Goal: Task Accomplishment & Management: Complete application form

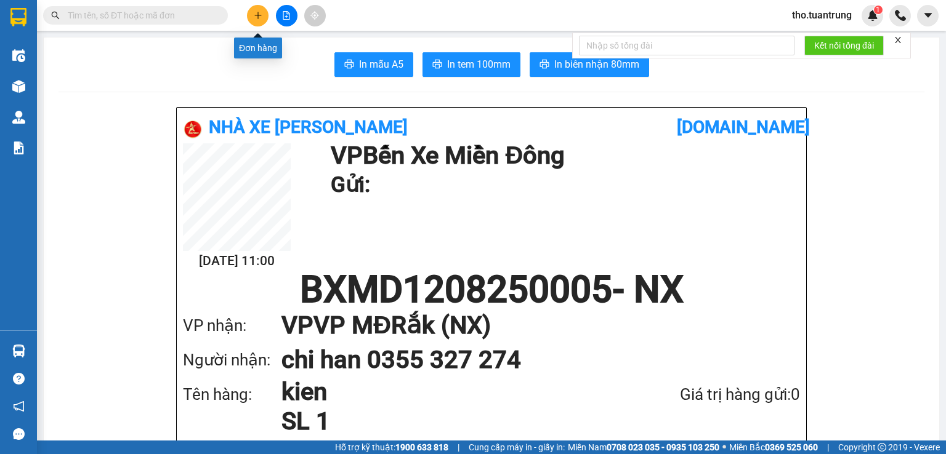
click at [265, 13] on button at bounding box center [258, 16] width 22 height 22
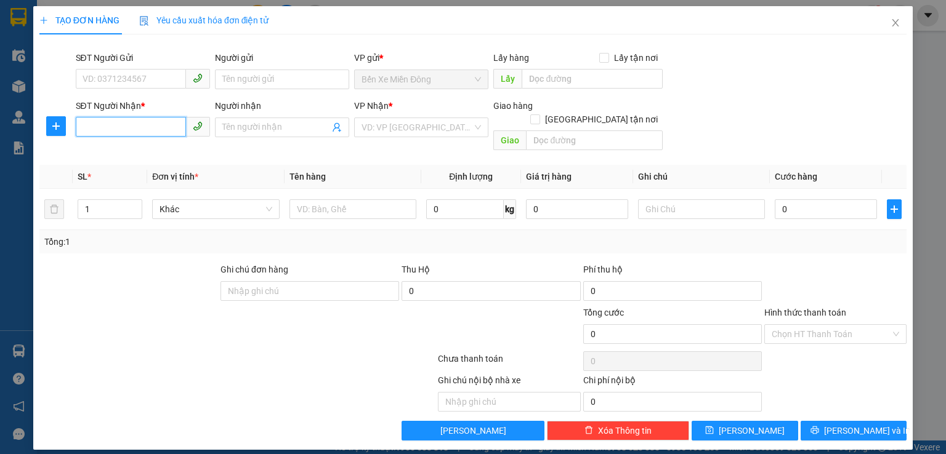
click at [148, 126] on input "SĐT Người Nhận *" at bounding box center [131, 127] width 110 height 20
click at [140, 126] on input "SĐT Người Nhận *" at bounding box center [131, 127] width 110 height 20
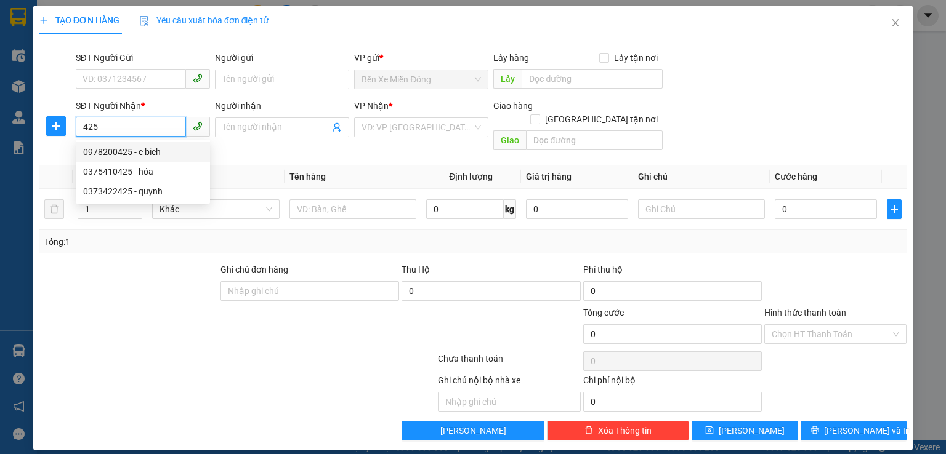
click at [172, 146] on div "0978200425 - c bich" at bounding box center [142, 152] width 119 height 14
type input "0978200425"
type input "c bich"
type input "100.000"
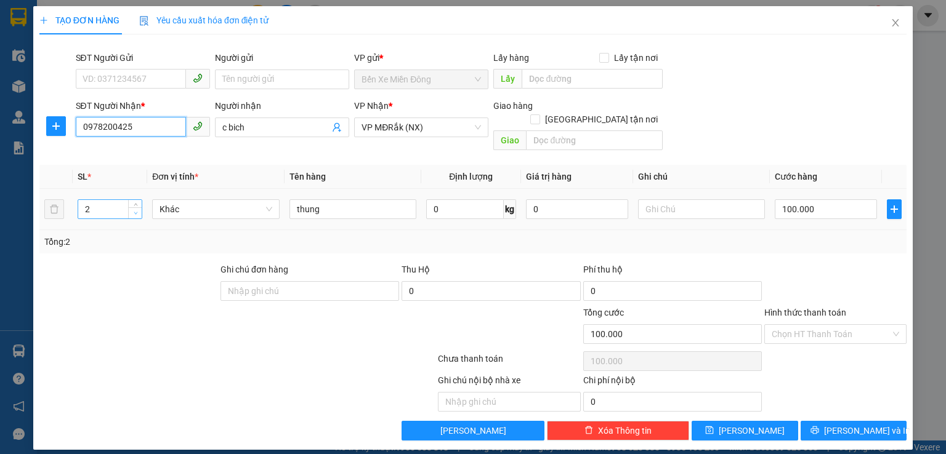
type input "0978200425"
type input "1"
click at [135, 208] on span "Decrease Value" at bounding box center [135, 213] width 14 height 11
click at [841, 200] on input "100.000" at bounding box center [826, 210] width 102 height 20
type input "1"
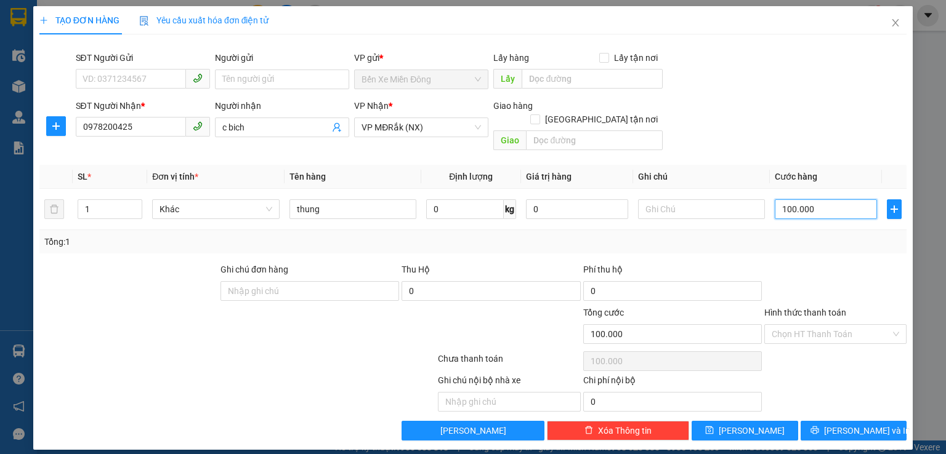
type input "1"
type input "15"
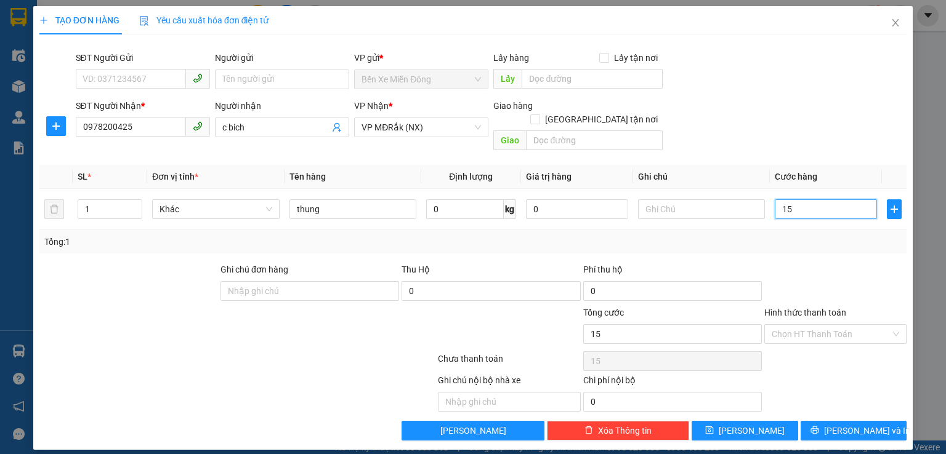
type input "150"
type input "1.500"
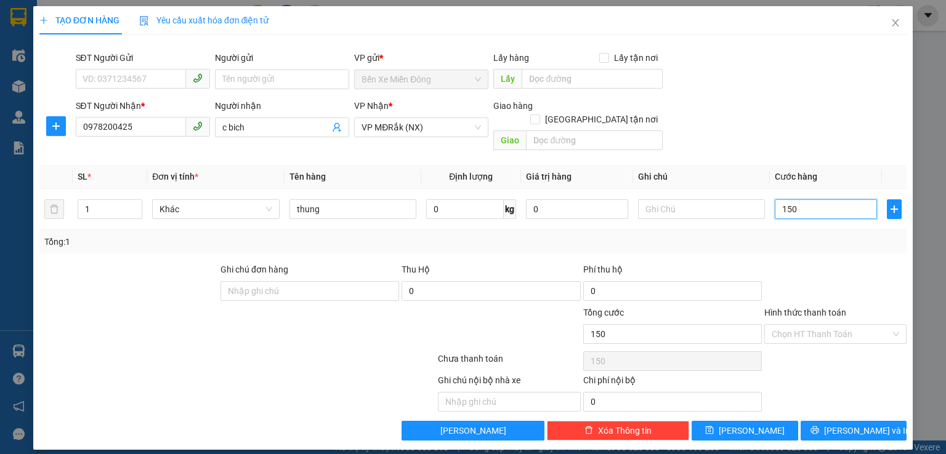
type input "1.500"
type input "15.000"
type input "150.000"
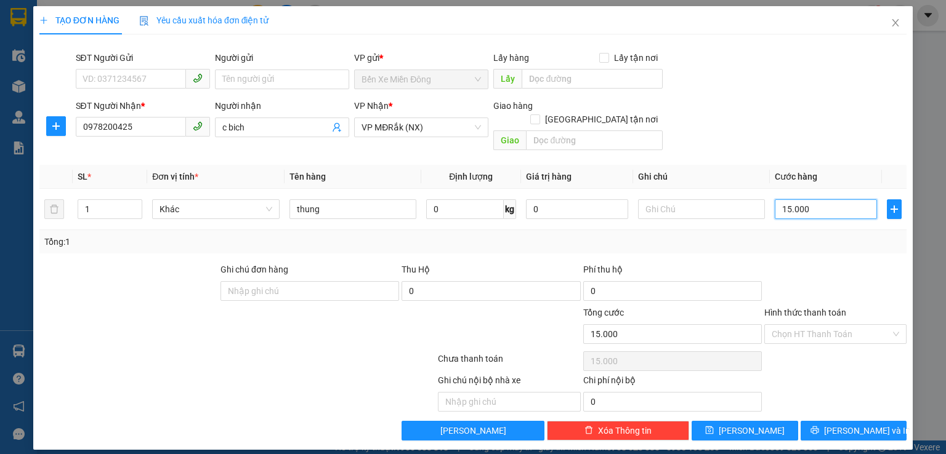
type input "150.000"
click at [879, 422] on button "[PERSON_NAME] và In" at bounding box center [854, 431] width 107 height 20
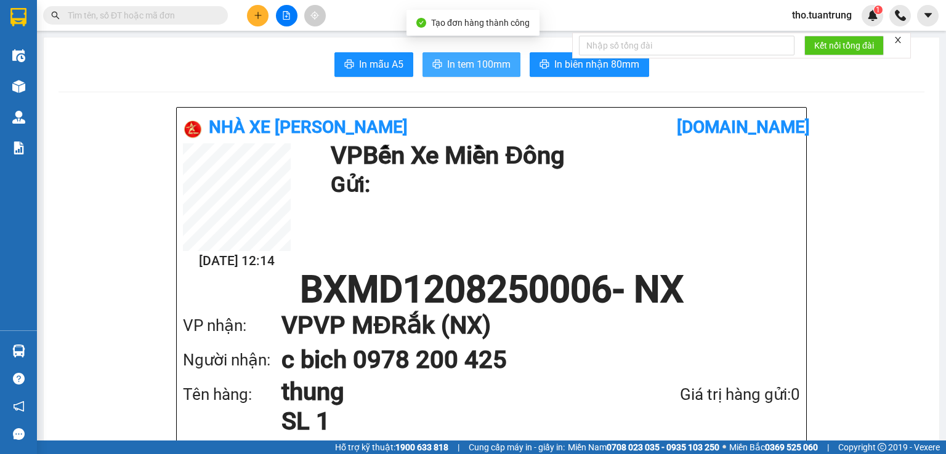
click at [475, 65] on span "In tem 100mm" at bounding box center [478, 64] width 63 height 15
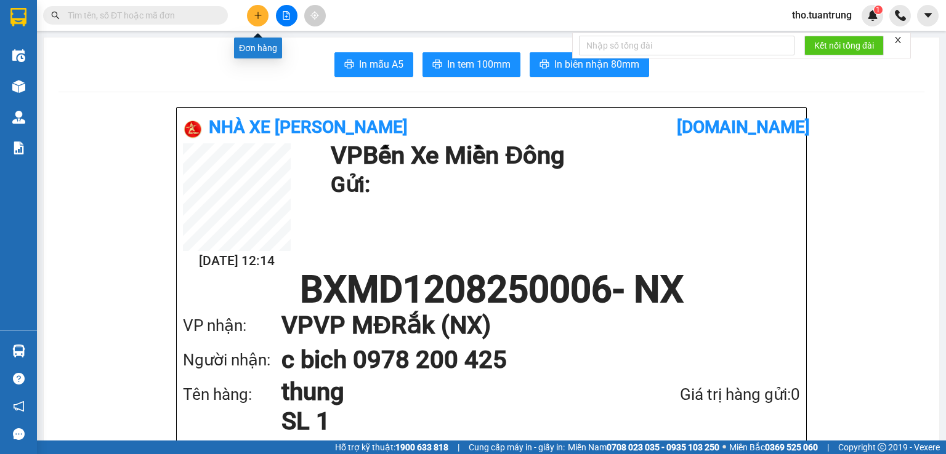
click at [256, 11] on icon "plus" at bounding box center [258, 15] width 9 height 9
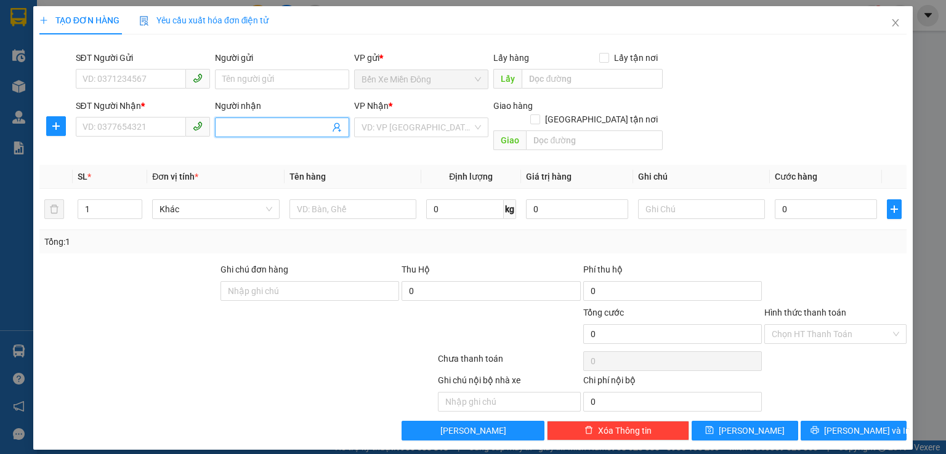
click at [285, 123] on input "Người nhận" at bounding box center [275, 128] width 107 height 14
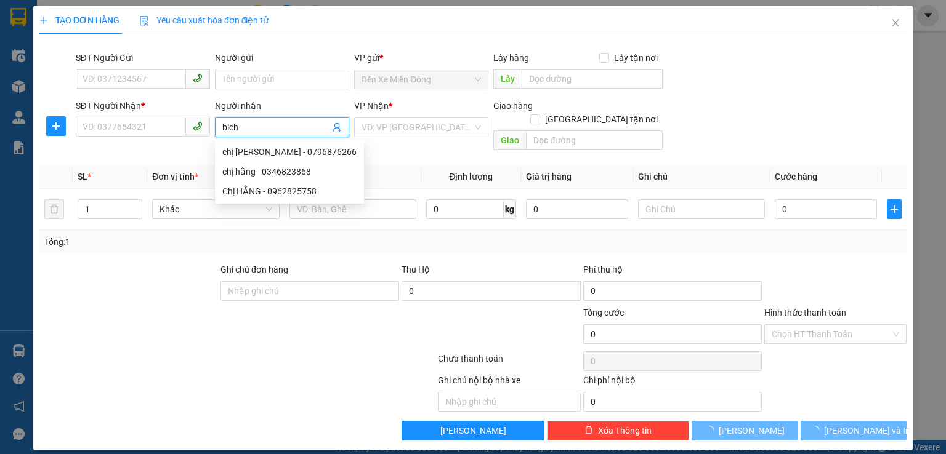
type input "bich"
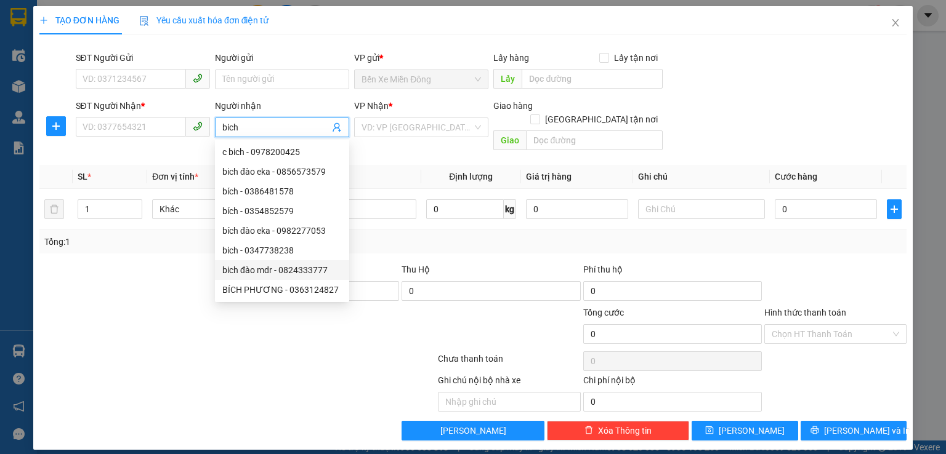
drag, startPoint x: 310, startPoint y: 271, endPoint x: 224, endPoint y: 207, distance: 106.9
click at [310, 270] on div "bich đào mdr - 0824333777" at bounding box center [281, 271] width 119 height 14
type input "0824333777"
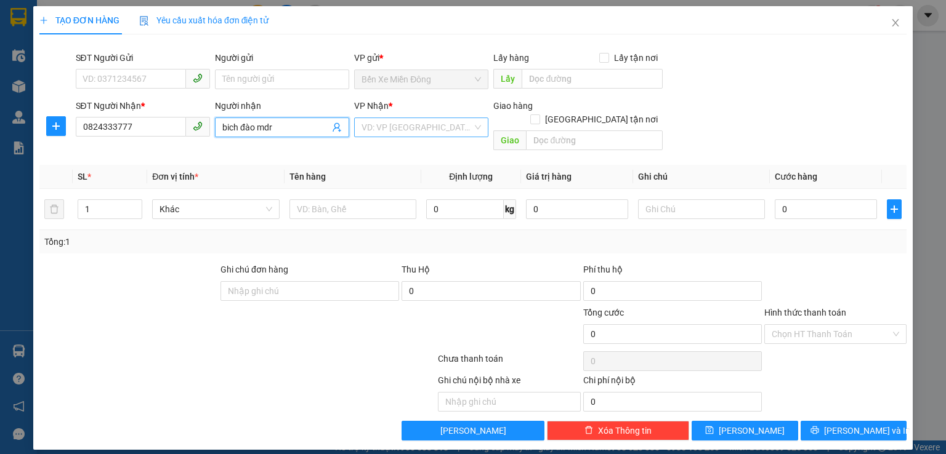
type input "bich đào mdr"
click at [423, 127] on input "search" at bounding box center [416, 127] width 111 height 18
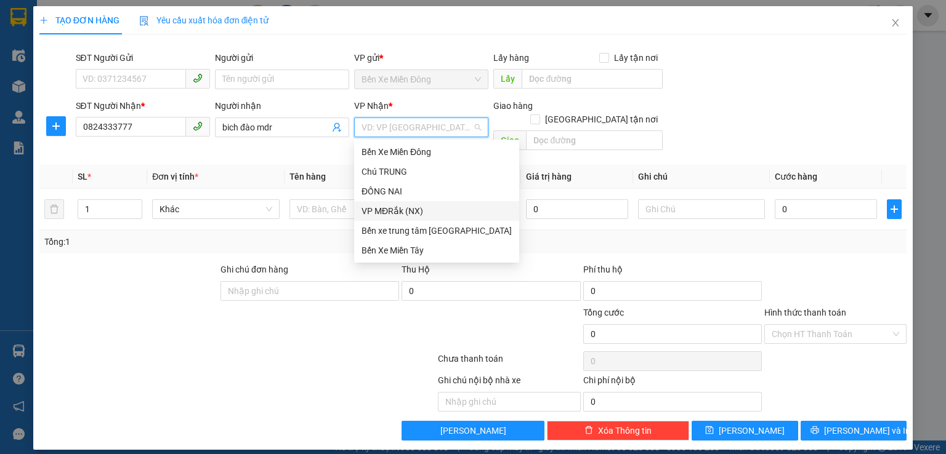
drag, startPoint x: 413, startPoint y: 210, endPoint x: 317, endPoint y: 168, distance: 104.8
click at [408, 209] on div "VP MĐRắk (NX)" at bounding box center [436, 211] width 150 height 14
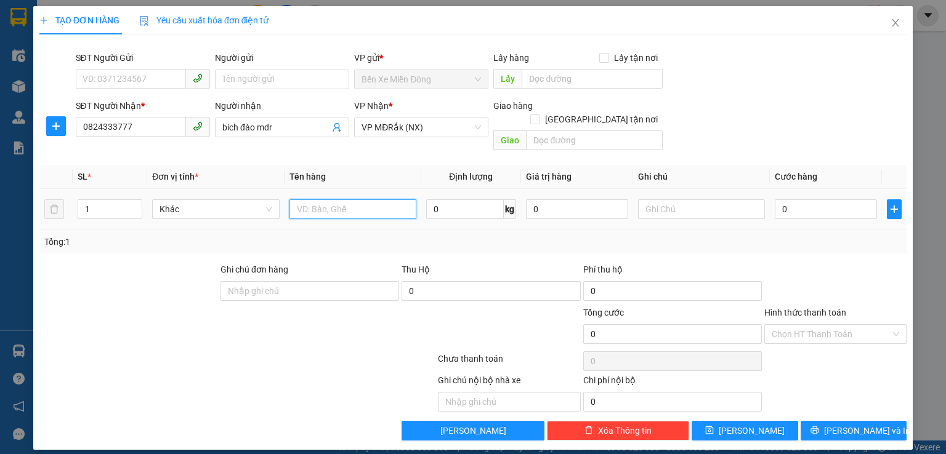
click at [322, 200] on input "text" at bounding box center [352, 210] width 127 height 20
type input "thung"
click at [820, 200] on input "0" at bounding box center [826, 210] width 102 height 20
type input "5"
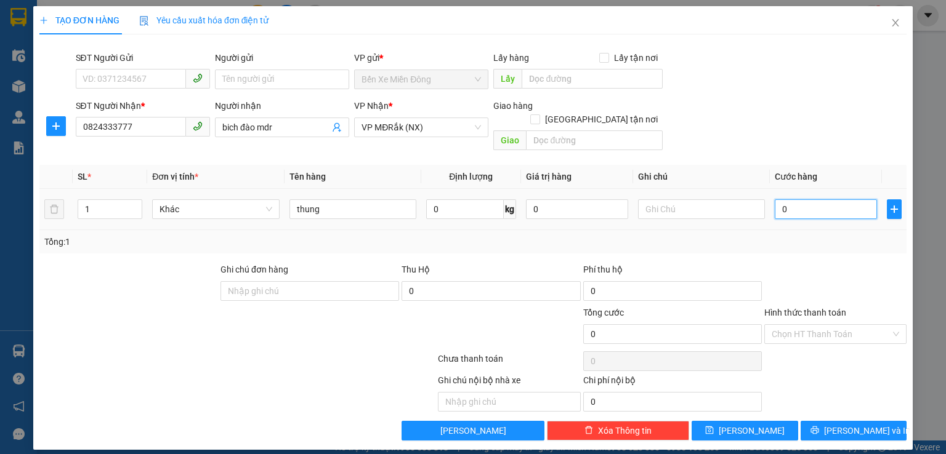
type input "5"
type input "50"
type input "500"
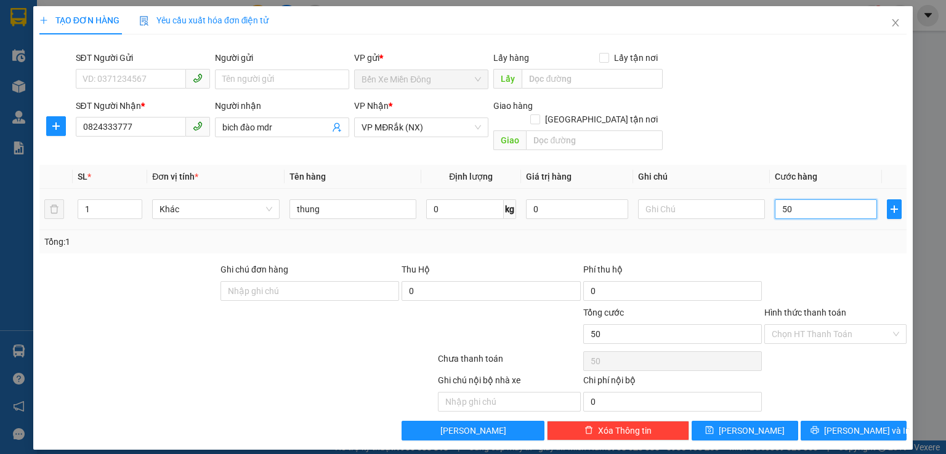
type input "500"
type input "5.000"
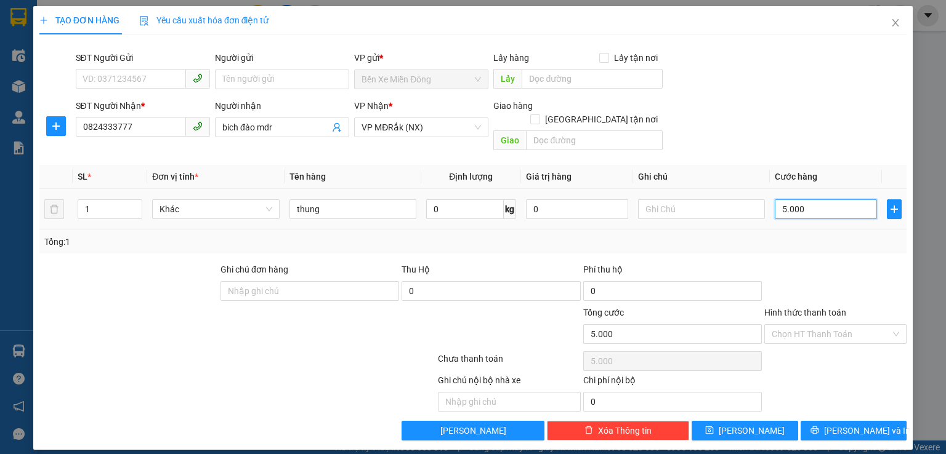
type input "50.000"
click at [852, 325] on input "Hình thức thanh toán" at bounding box center [831, 334] width 119 height 18
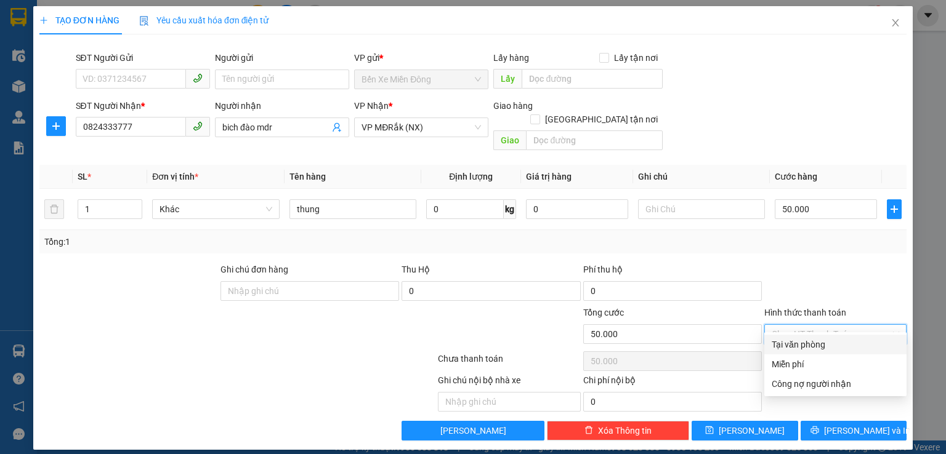
click at [838, 341] on div "Tại văn phòng" at bounding box center [835, 345] width 127 height 14
type input "0"
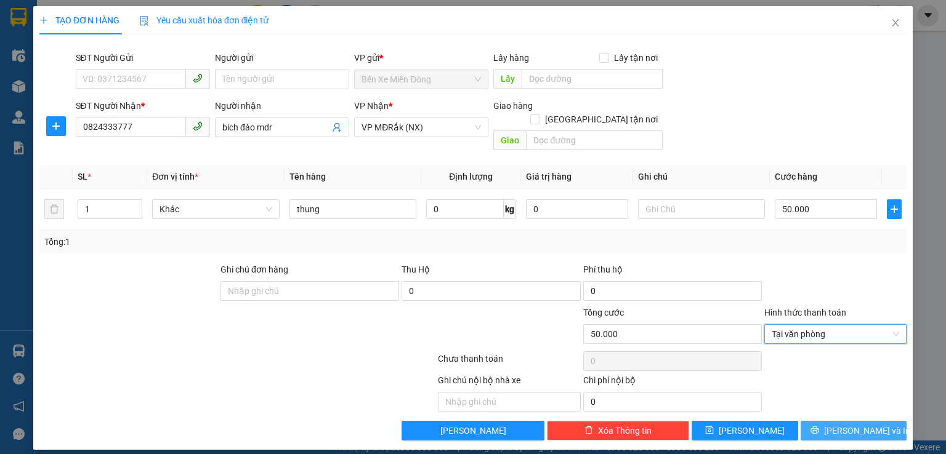
click at [844, 424] on span "[PERSON_NAME] và In" at bounding box center [867, 431] width 86 height 14
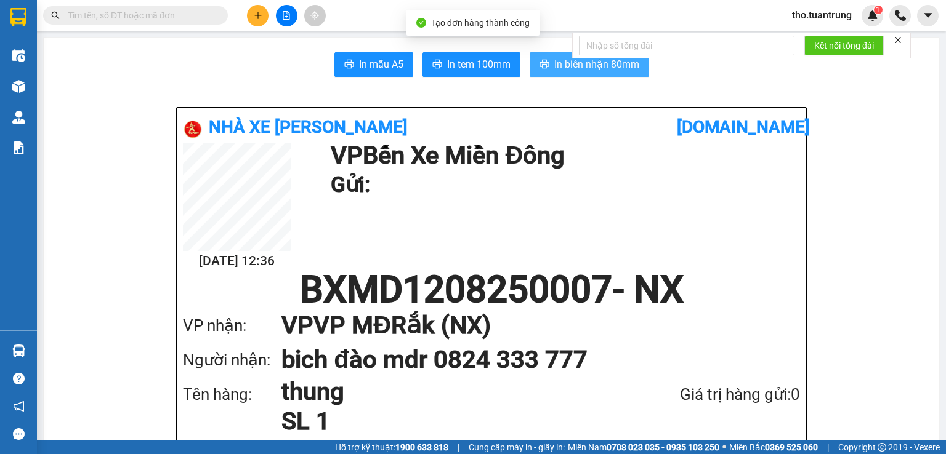
click at [560, 70] on span "In biên nhận 80mm" at bounding box center [596, 64] width 85 height 15
click at [153, 65] on div "In mẫu A5 In tem 100mm In biên nhận 80mm" at bounding box center [492, 64] width 866 height 25
